Goal: Complete application form

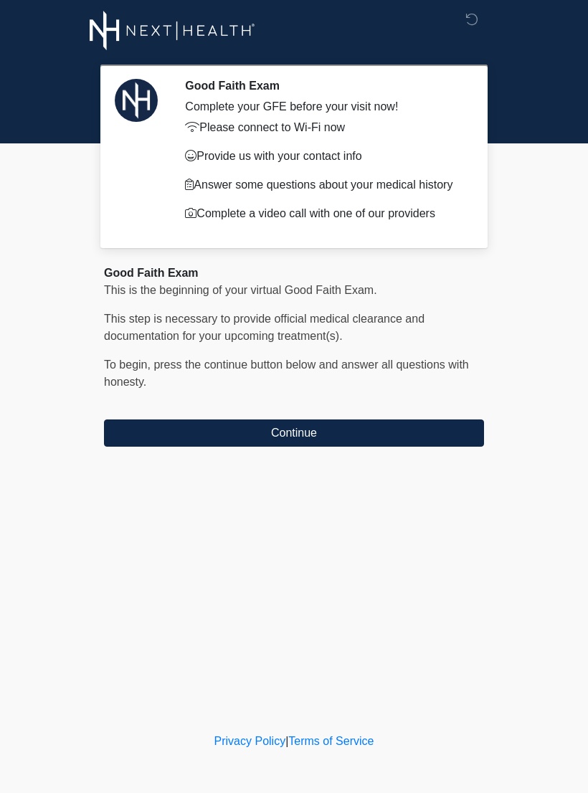
click at [352, 432] on button "Continue" at bounding box center [294, 432] width 380 height 27
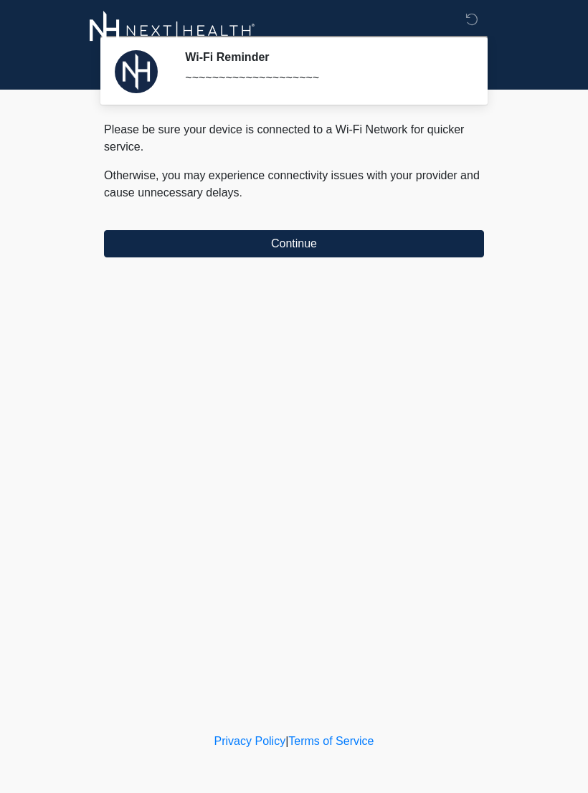
click at [351, 237] on button "Continue" at bounding box center [294, 243] width 380 height 27
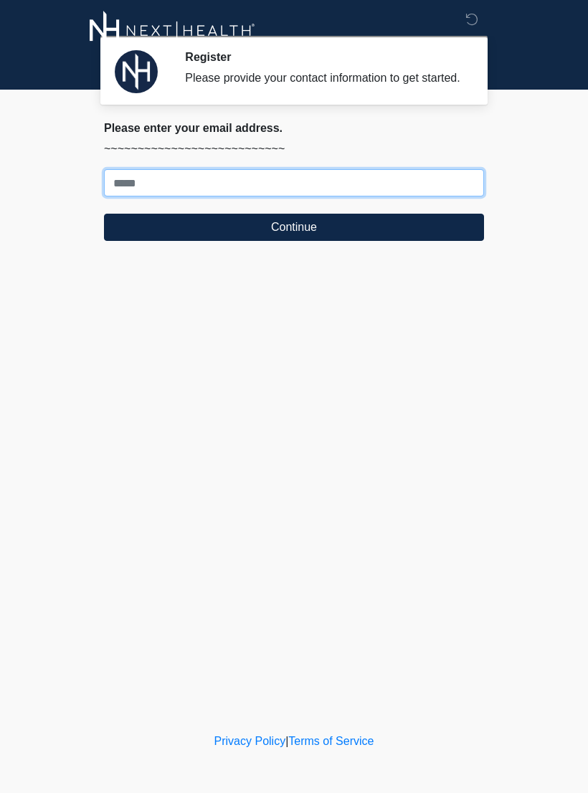
click at [344, 190] on input "Where should we email your treatment plan?" at bounding box center [294, 182] width 380 height 27
type input "**********"
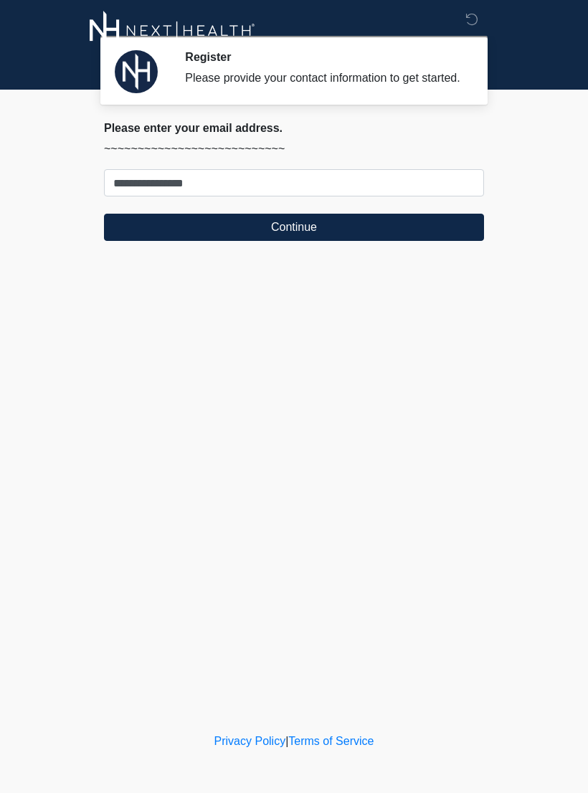
click at [364, 234] on button "Continue" at bounding box center [294, 227] width 380 height 27
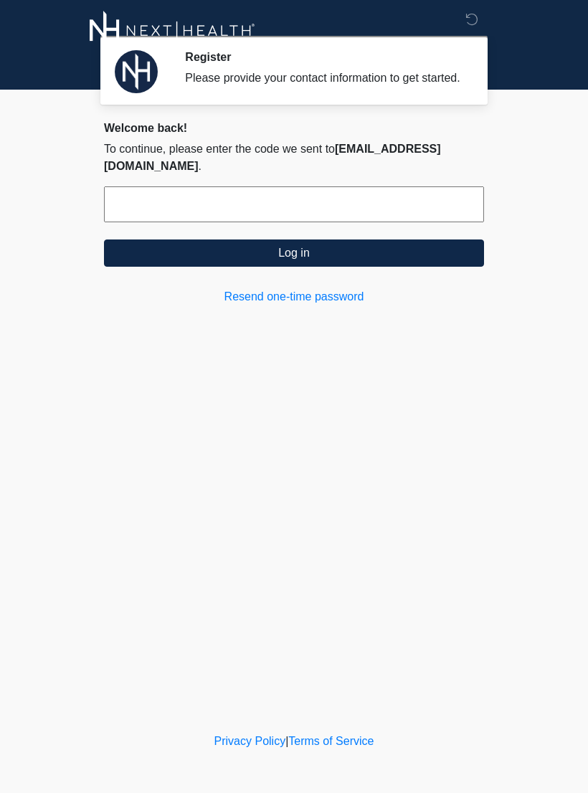
click at [293, 191] on input "text" at bounding box center [294, 204] width 380 height 36
type input "******"
click at [379, 255] on button "Log in" at bounding box center [294, 252] width 380 height 27
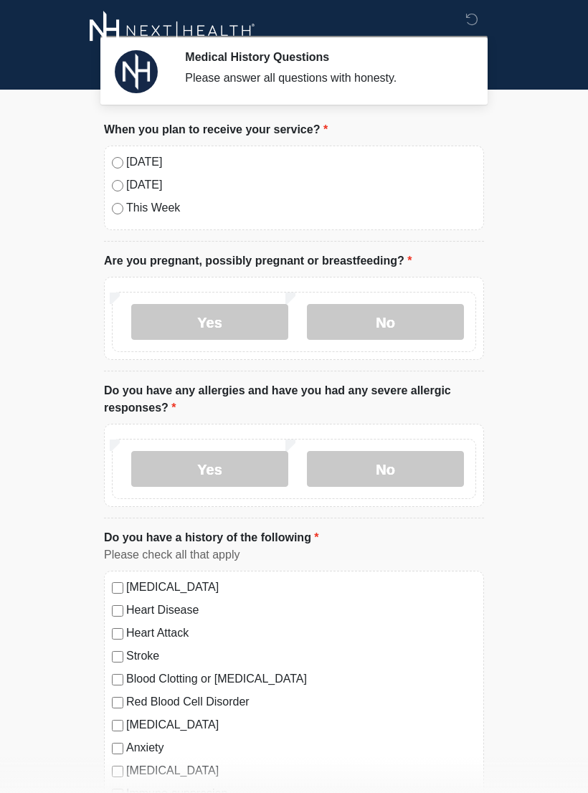
click at [110, 152] on div "[DATE] [DATE] This Week" at bounding box center [294, 188] width 380 height 85
click at [406, 318] on label "No" at bounding box center [385, 322] width 157 height 36
click at [415, 468] on label "No" at bounding box center [385, 469] width 157 height 36
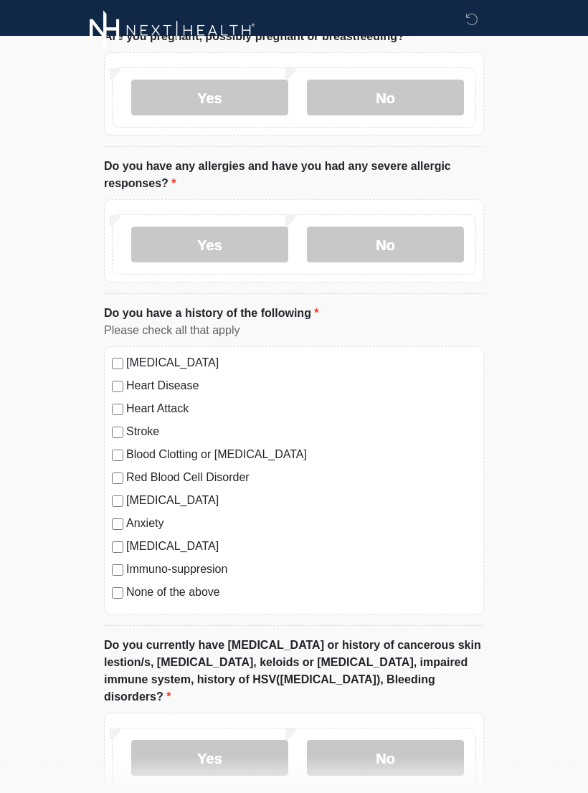
scroll to position [229, 0]
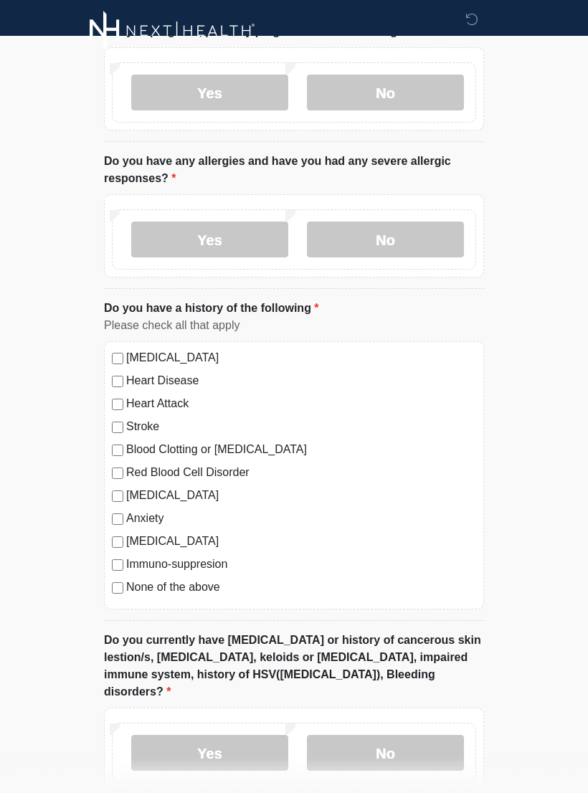
click at [420, 735] on label "No" at bounding box center [385, 753] width 157 height 36
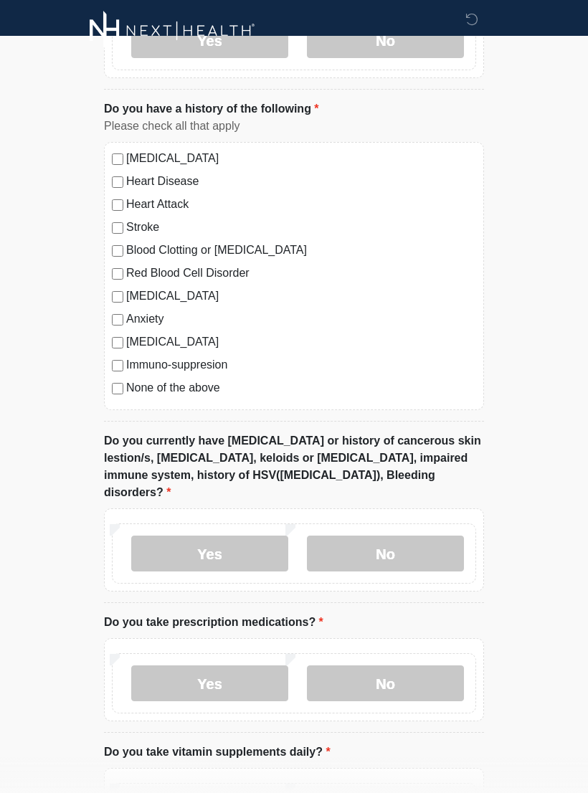
scroll to position [451, 0]
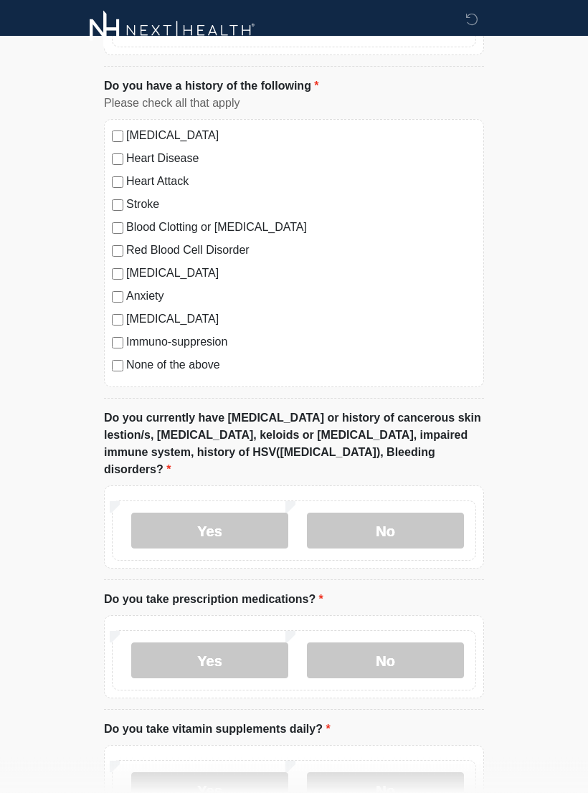
click at [409, 643] on label "No" at bounding box center [385, 661] width 157 height 36
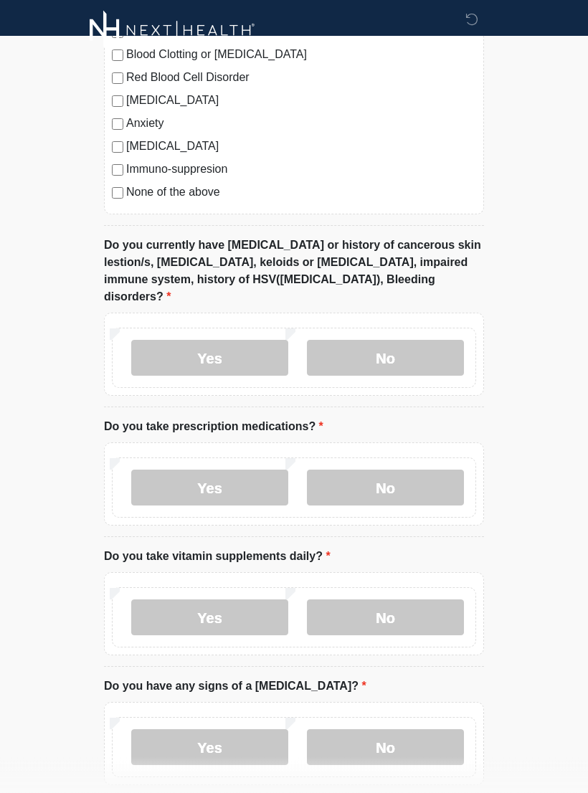
scroll to position [624, 0]
click at [416, 600] on label "No" at bounding box center [385, 618] width 157 height 36
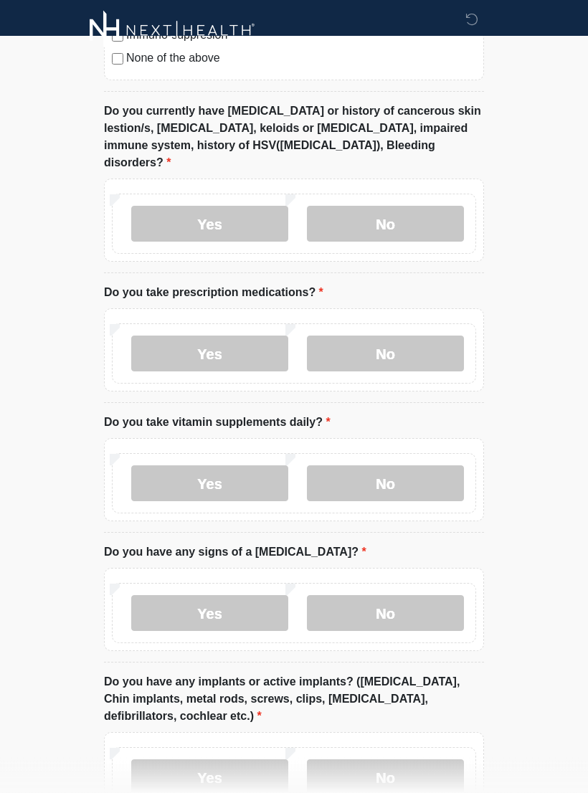
click at [426, 596] on label "No" at bounding box center [385, 614] width 157 height 36
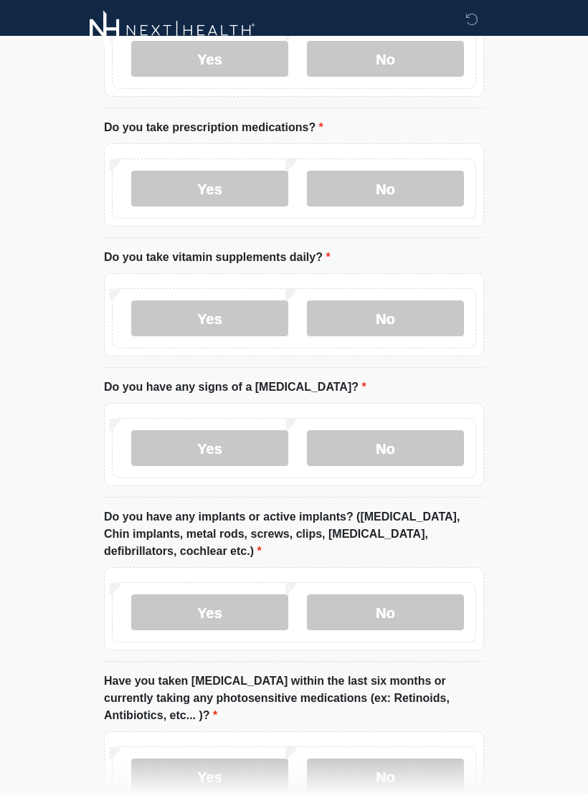
scroll to position [936, 0]
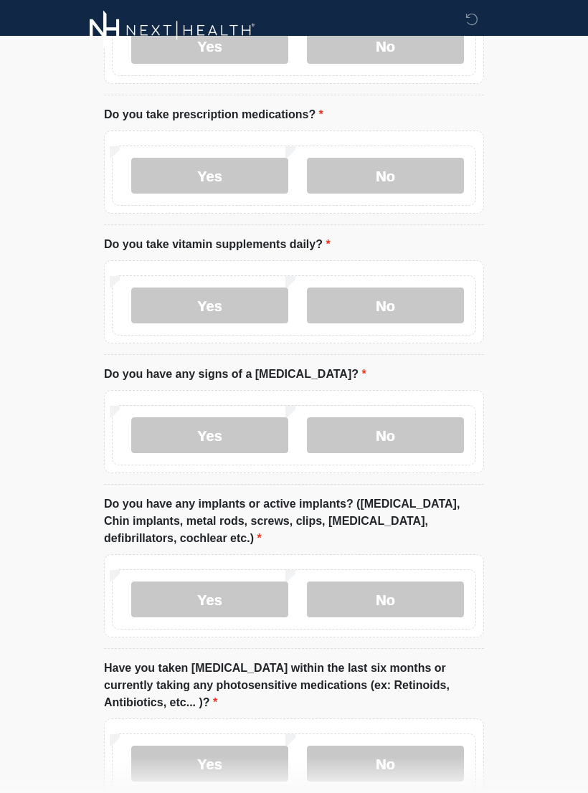
click at [401, 582] on label "No" at bounding box center [385, 600] width 157 height 36
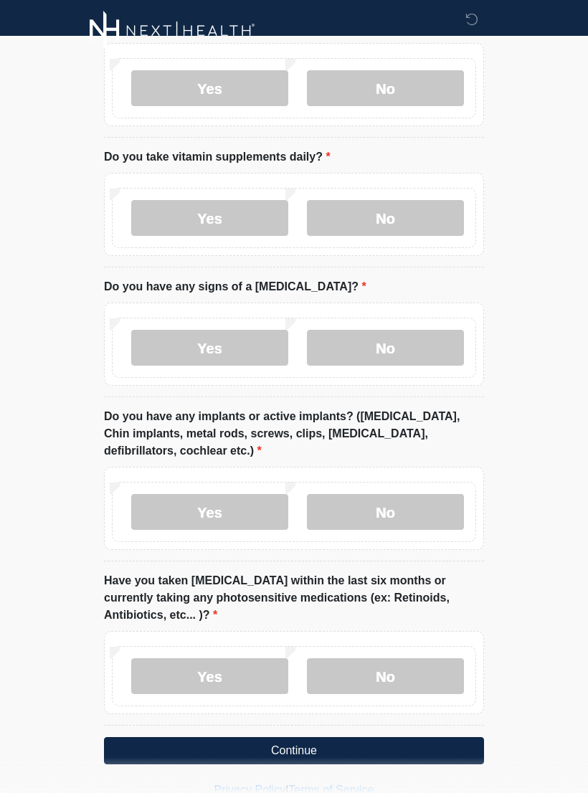
scroll to position [1029, 0]
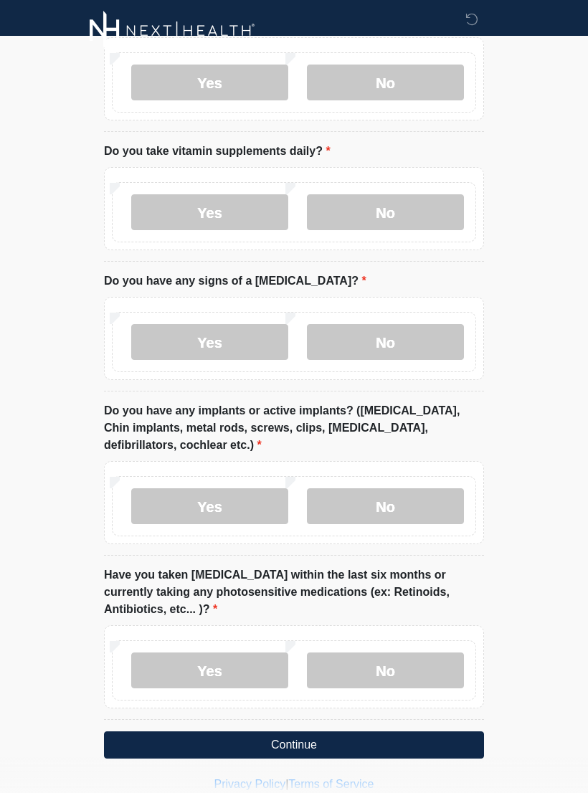
click at [398, 652] on label "No" at bounding box center [385, 670] width 157 height 36
click at [366, 731] on button "Continue" at bounding box center [294, 744] width 380 height 27
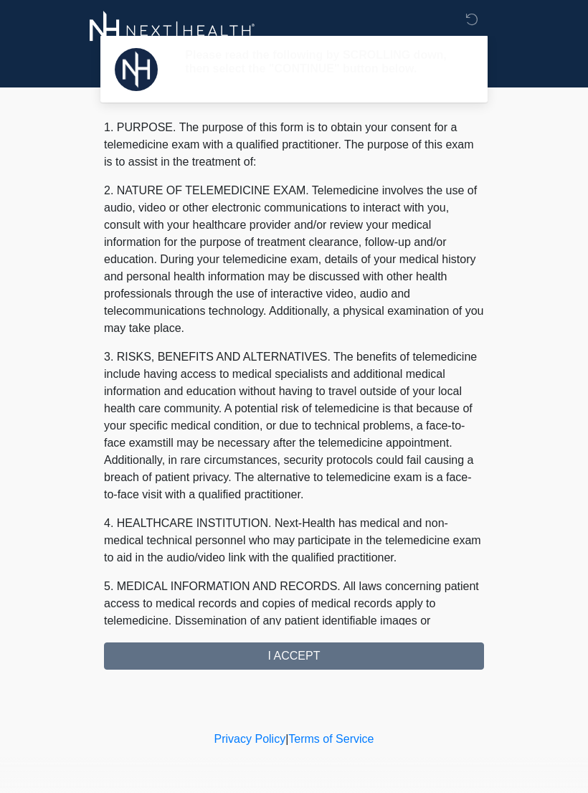
scroll to position [0, 0]
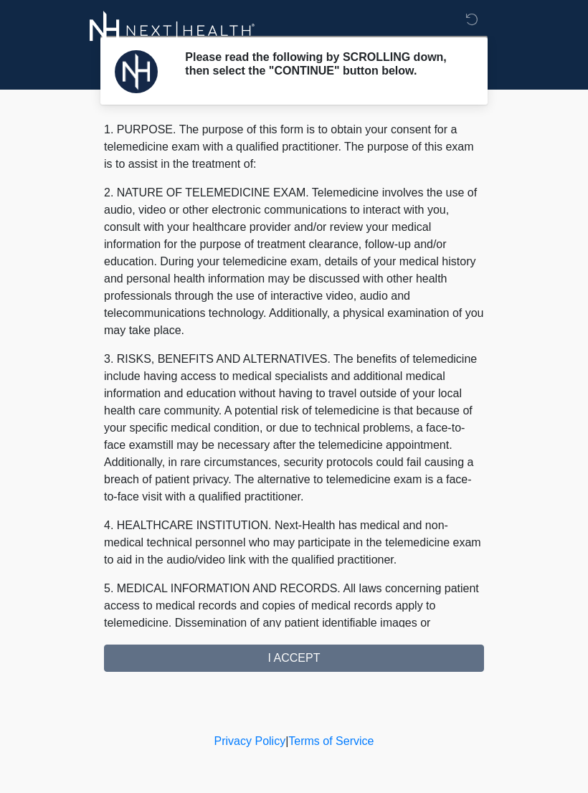
click at [358, 672] on div "1. PURPOSE. The purpose of this form is to obtain your consent for a telemedici…" at bounding box center [294, 396] width 380 height 551
click at [362, 660] on div "1. PURPOSE. The purpose of this form is to obtain your consent for a telemedici…" at bounding box center [294, 396] width 380 height 551
click at [351, 656] on div "1. PURPOSE. The purpose of this form is to obtain your consent for a telemedici…" at bounding box center [294, 396] width 380 height 551
click at [366, 652] on div "1. PURPOSE. The purpose of this form is to obtain your consent for a telemedici…" at bounding box center [294, 396] width 380 height 551
click at [419, 429] on p "3. RISKS, BENEFITS AND ALTERNATIVES. The benefits of telemedicine include havin…" at bounding box center [294, 428] width 380 height 155
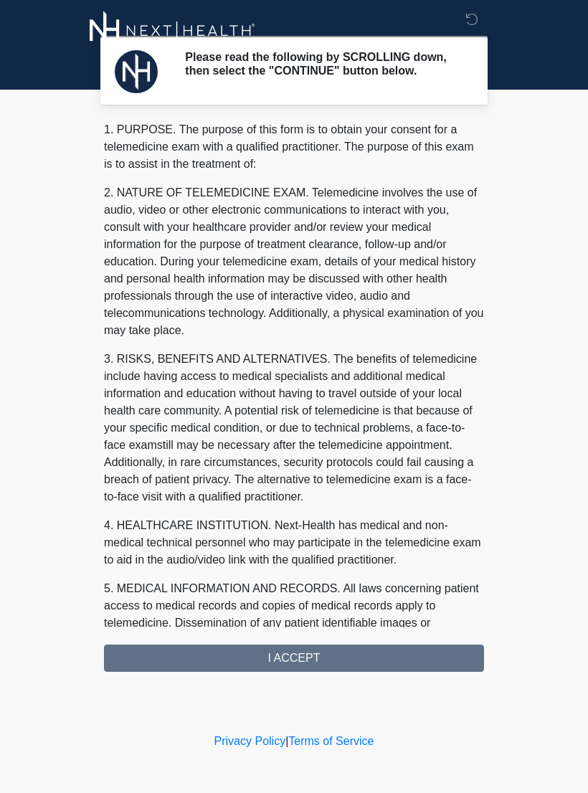
click at [409, 470] on p "3. RISKS, BENEFITS AND ALTERNATIVES. The benefits of telemedicine include havin…" at bounding box center [294, 428] width 380 height 155
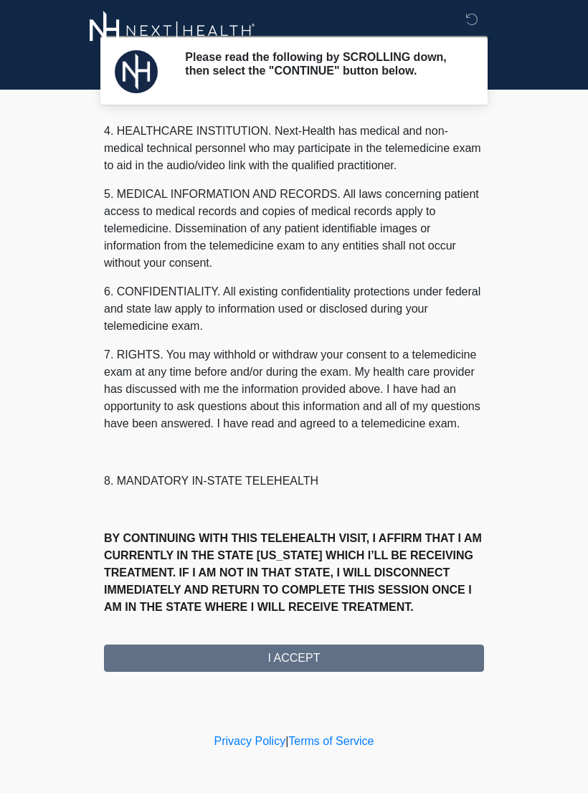
scroll to position [411, 0]
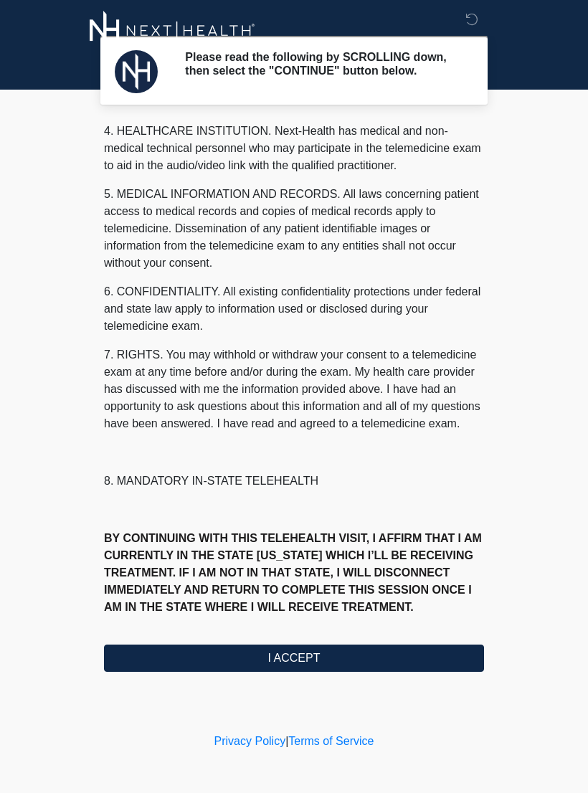
click at [362, 654] on button "I ACCEPT" at bounding box center [294, 657] width 380 height 27
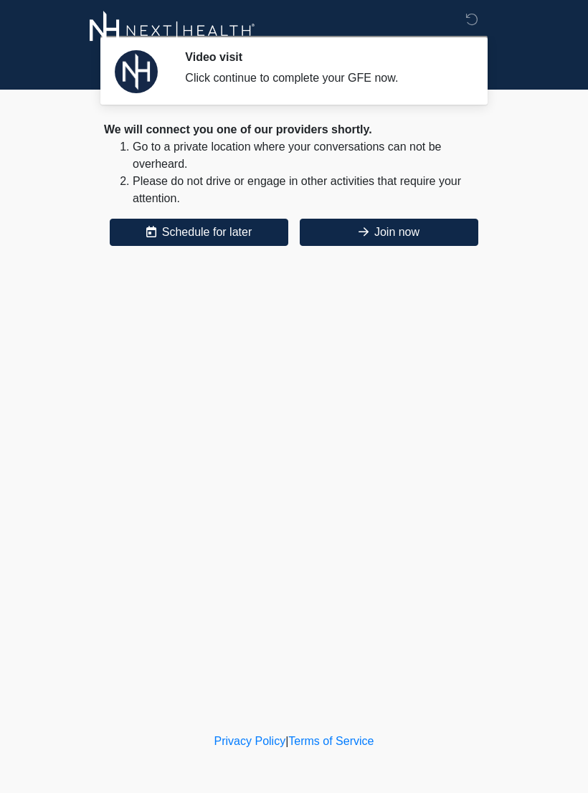
click at [427, 230] on button "Join now" at bounding box center [389, 232] width 179 height 27
